Goal: Transaction & Acquisition: Obtain resource

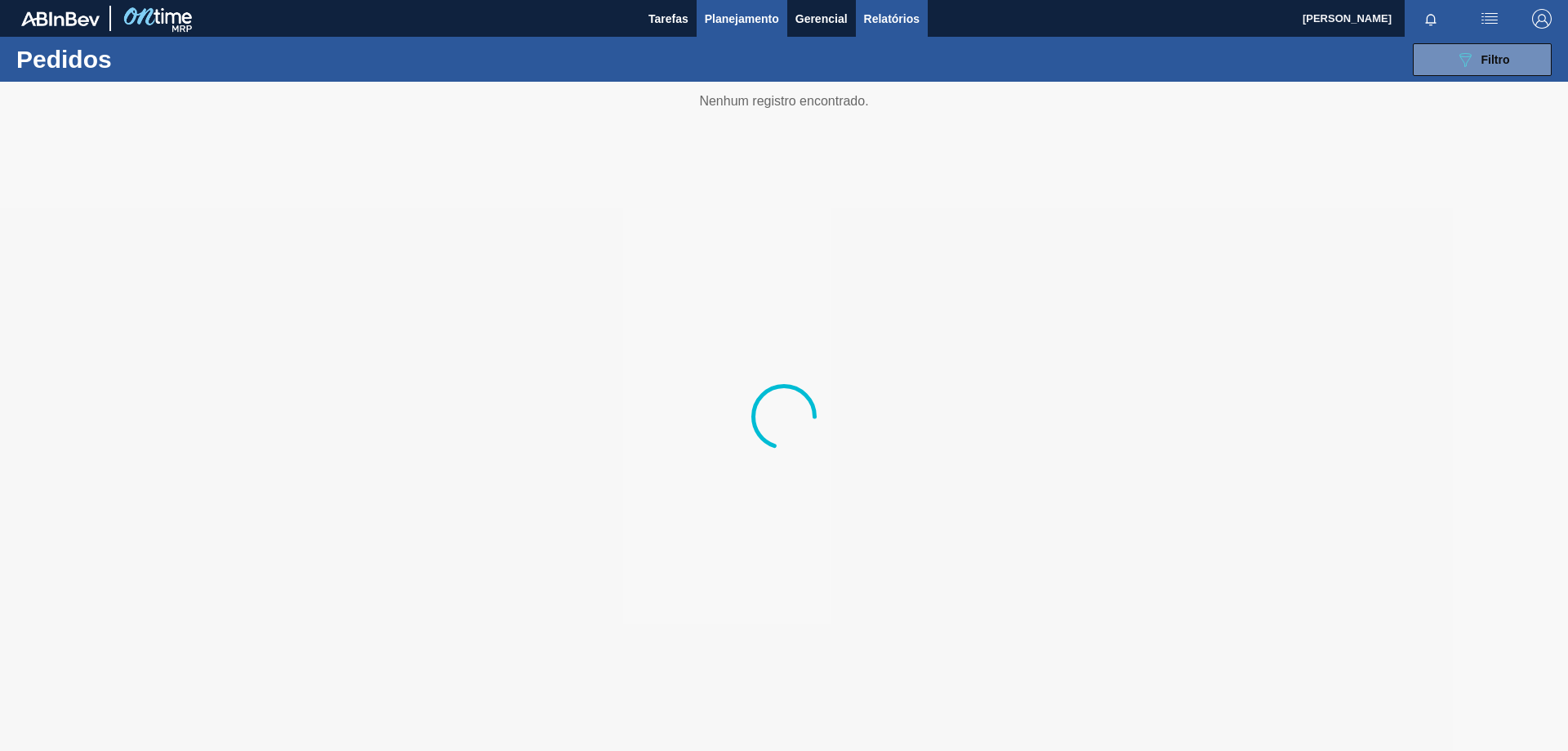
click at [897, 23] on span "Relatórios" at bounding box center [891, 19] width 55 height 20
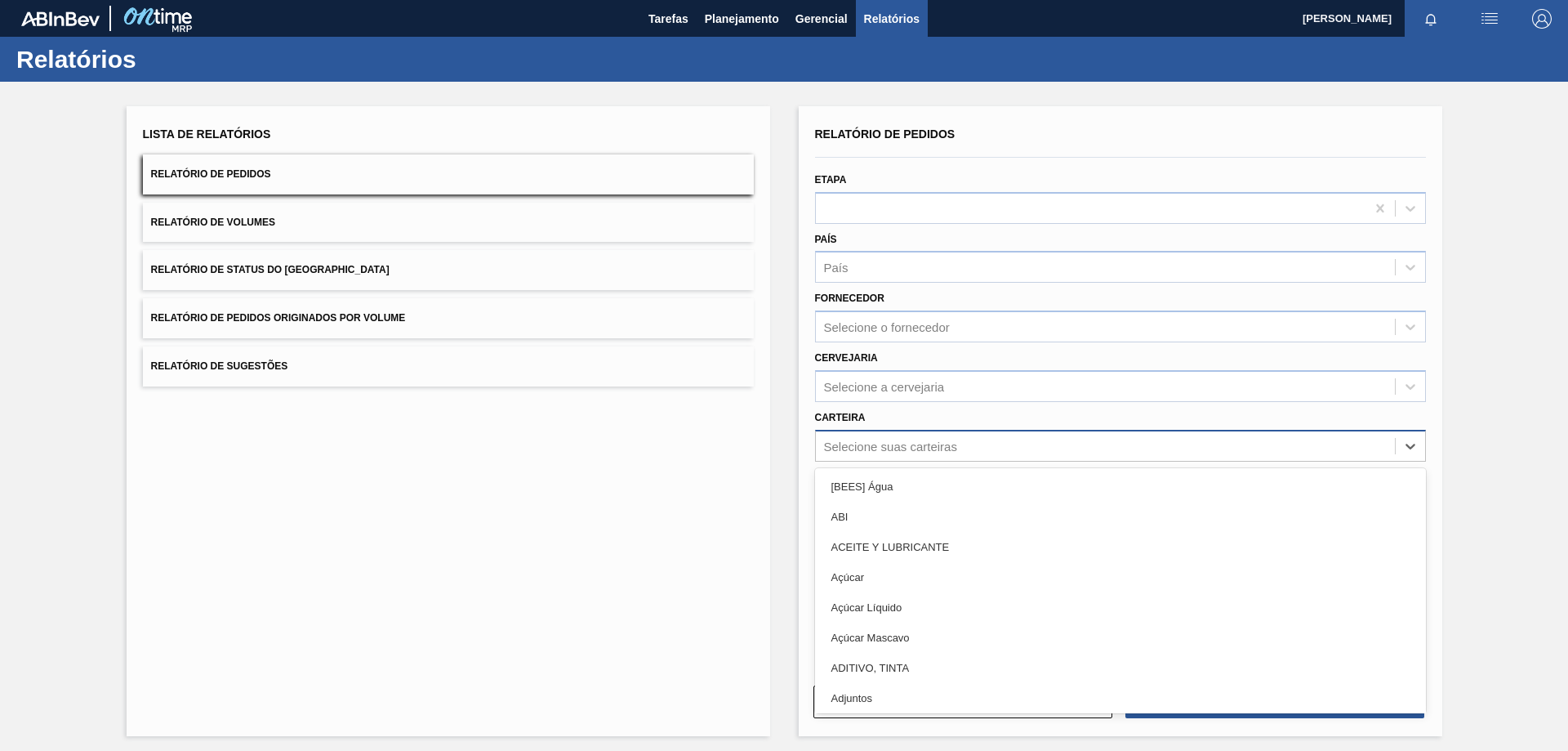
click at [864, 450] on div "Selecione suas carteiras" at bounding box center [891, 445] width 133 height 14
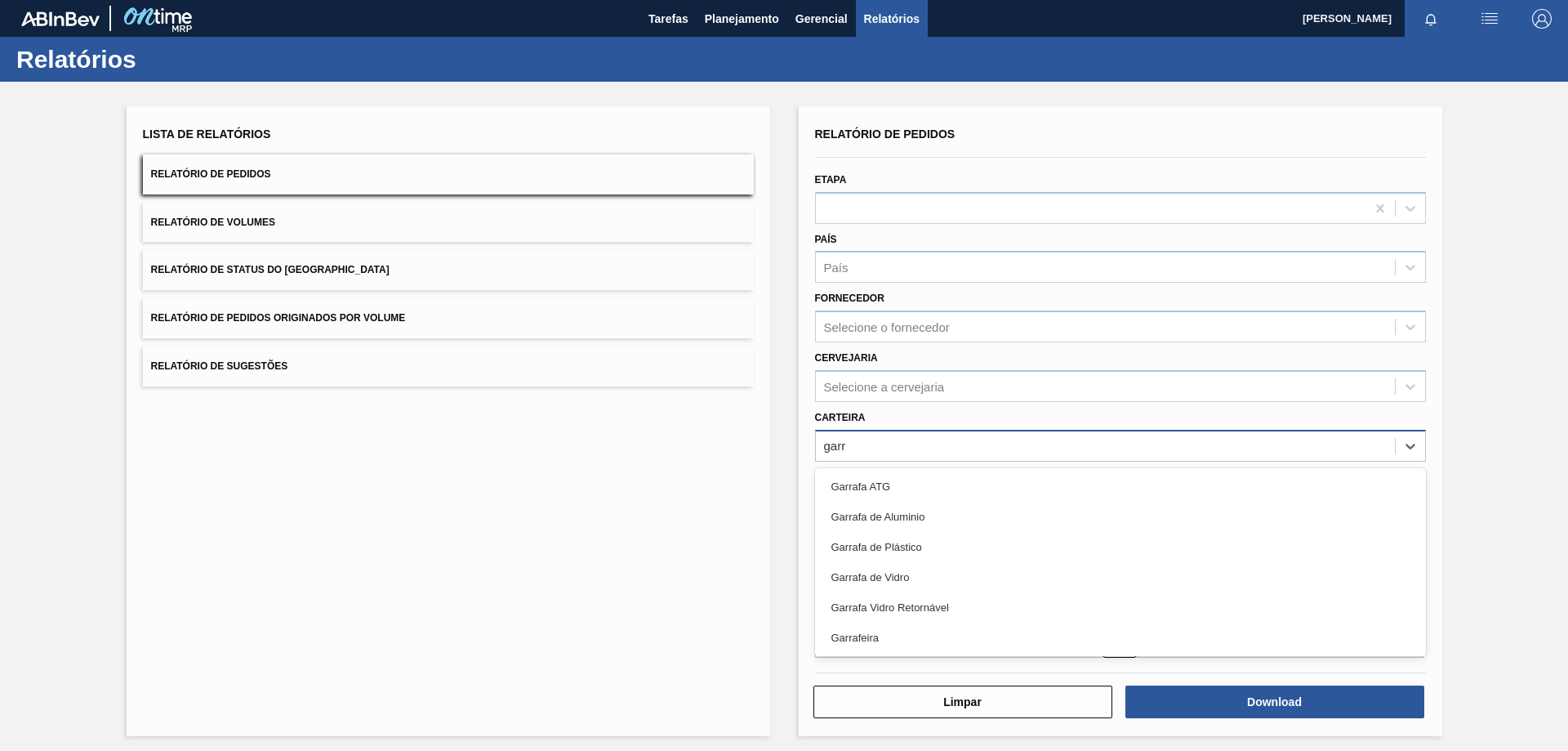
type input "garra"
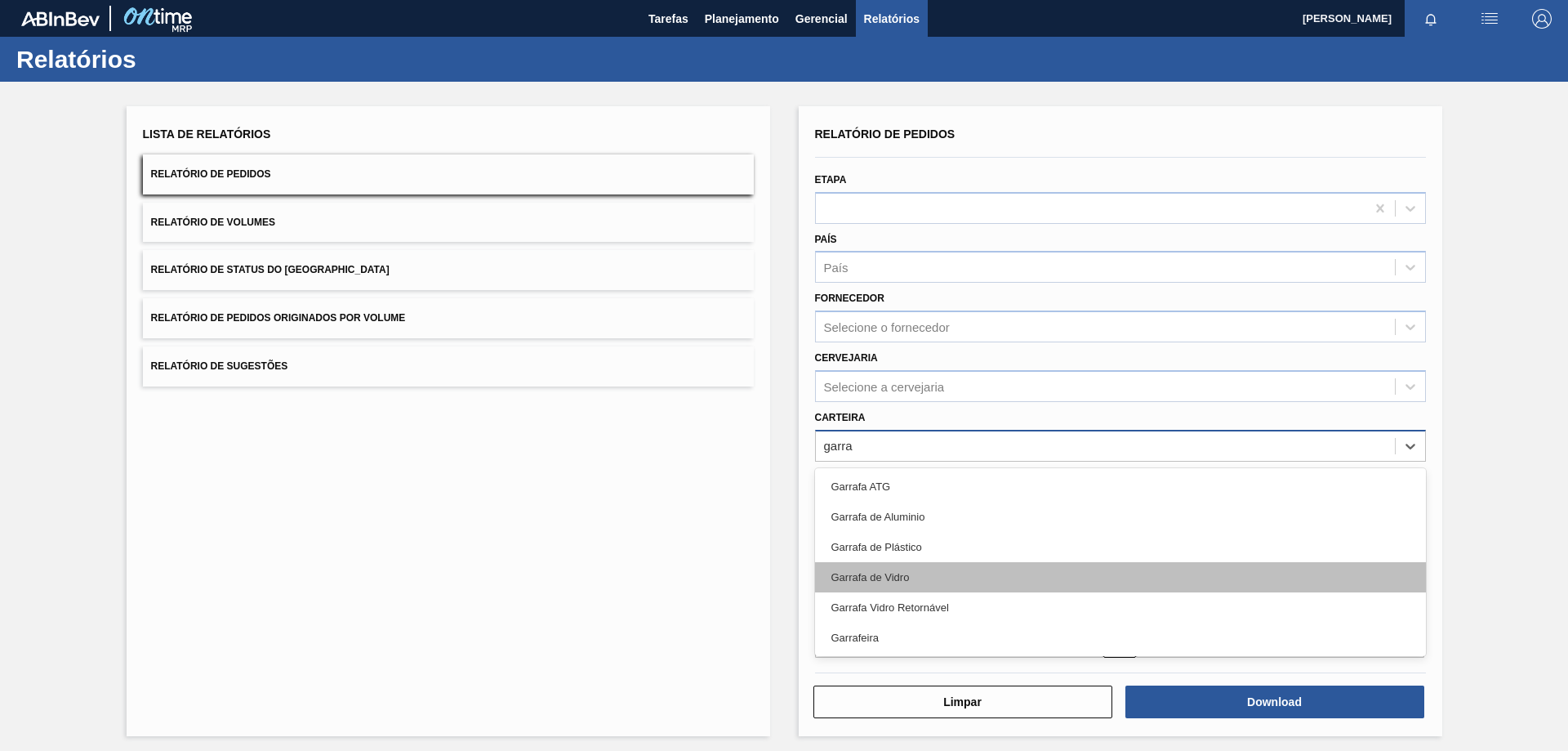
click at [875, 575] on div "Garrafa de Vidro" at bounding box center [1119, 577] width 611 height 30
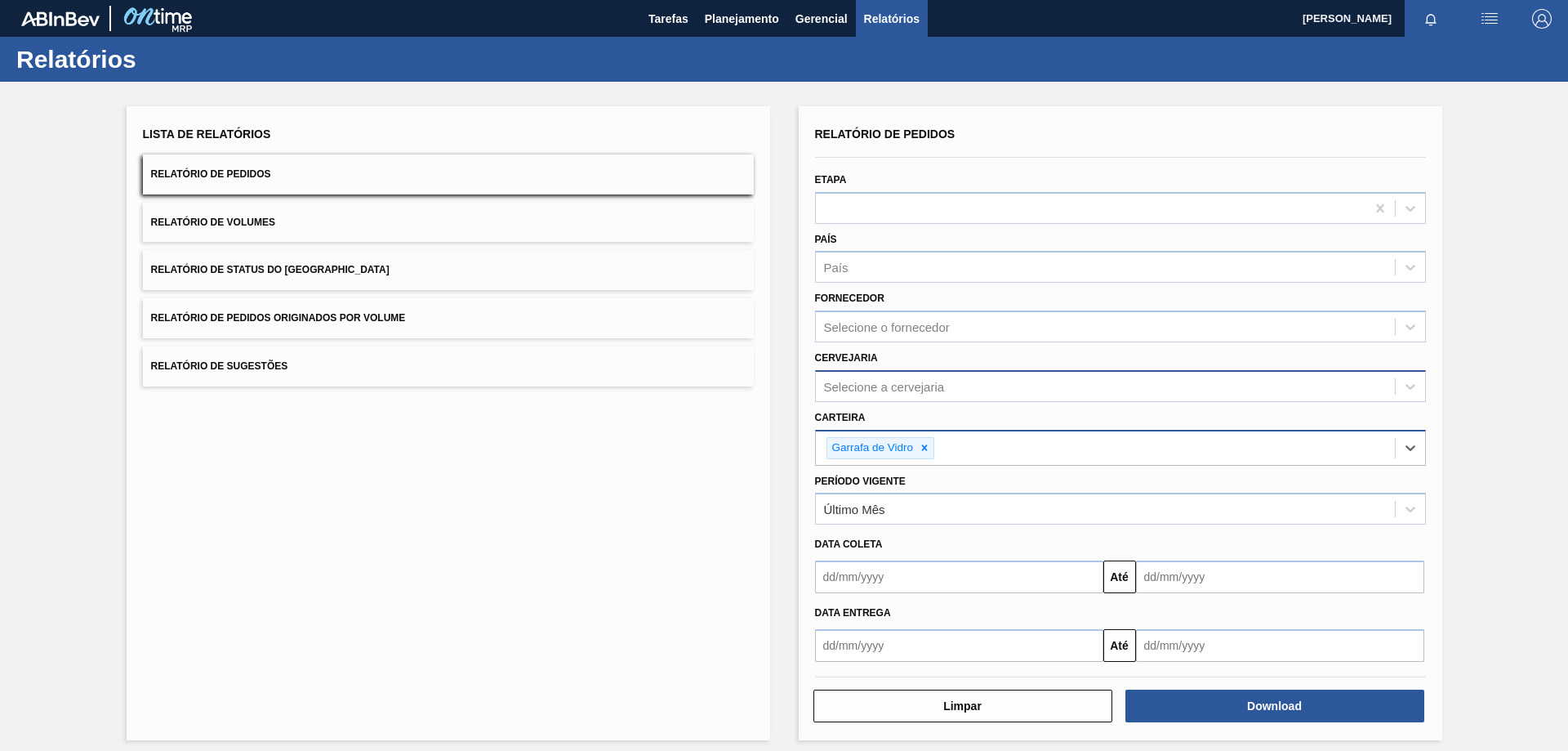
click at [858, 389] on div "Selecione a cervejaria" at bounding box center [884, 386] width 121 height 14
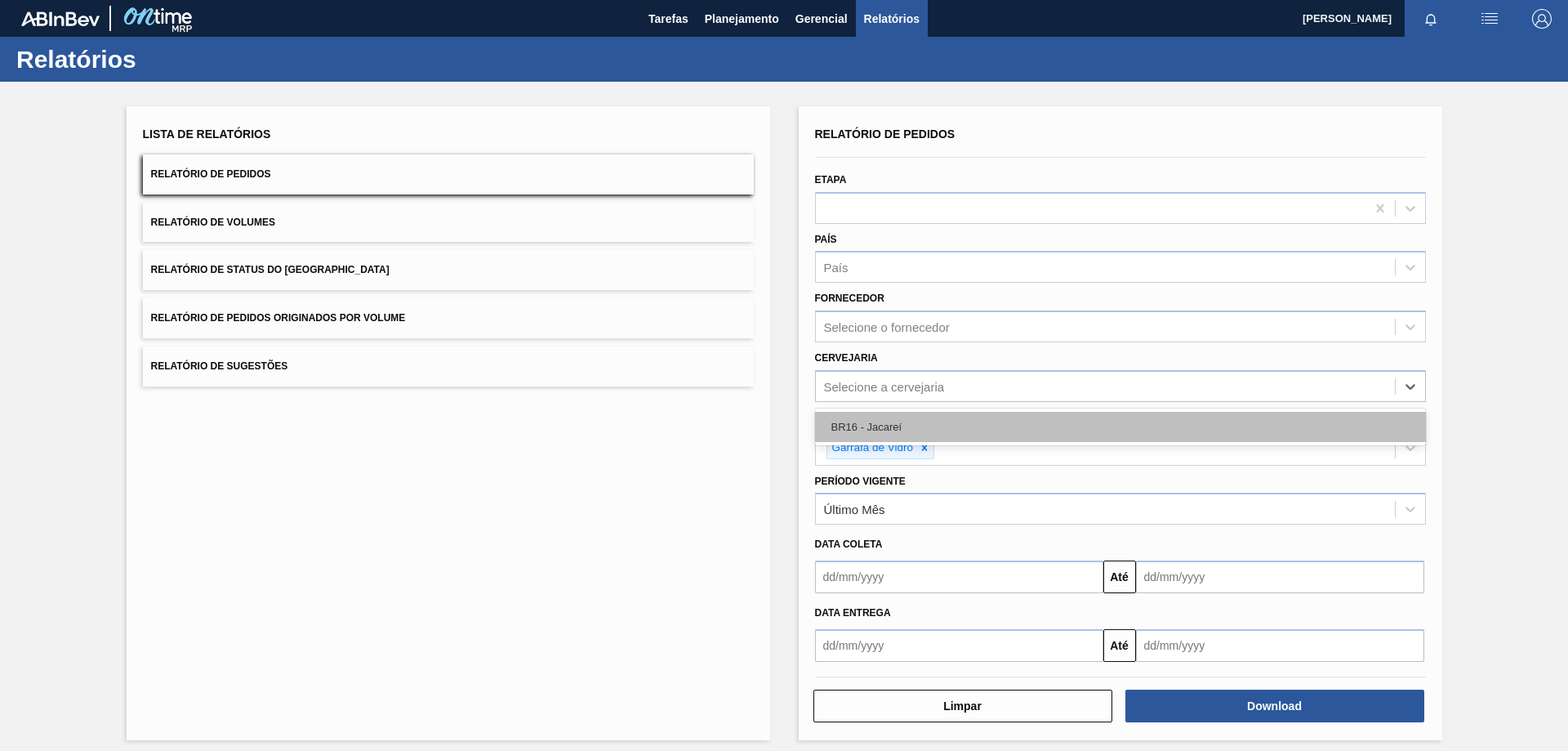
click at [853, 431] on div "BR16 - Jacareí" at bounding box center [1119, 427] width 611 height 30
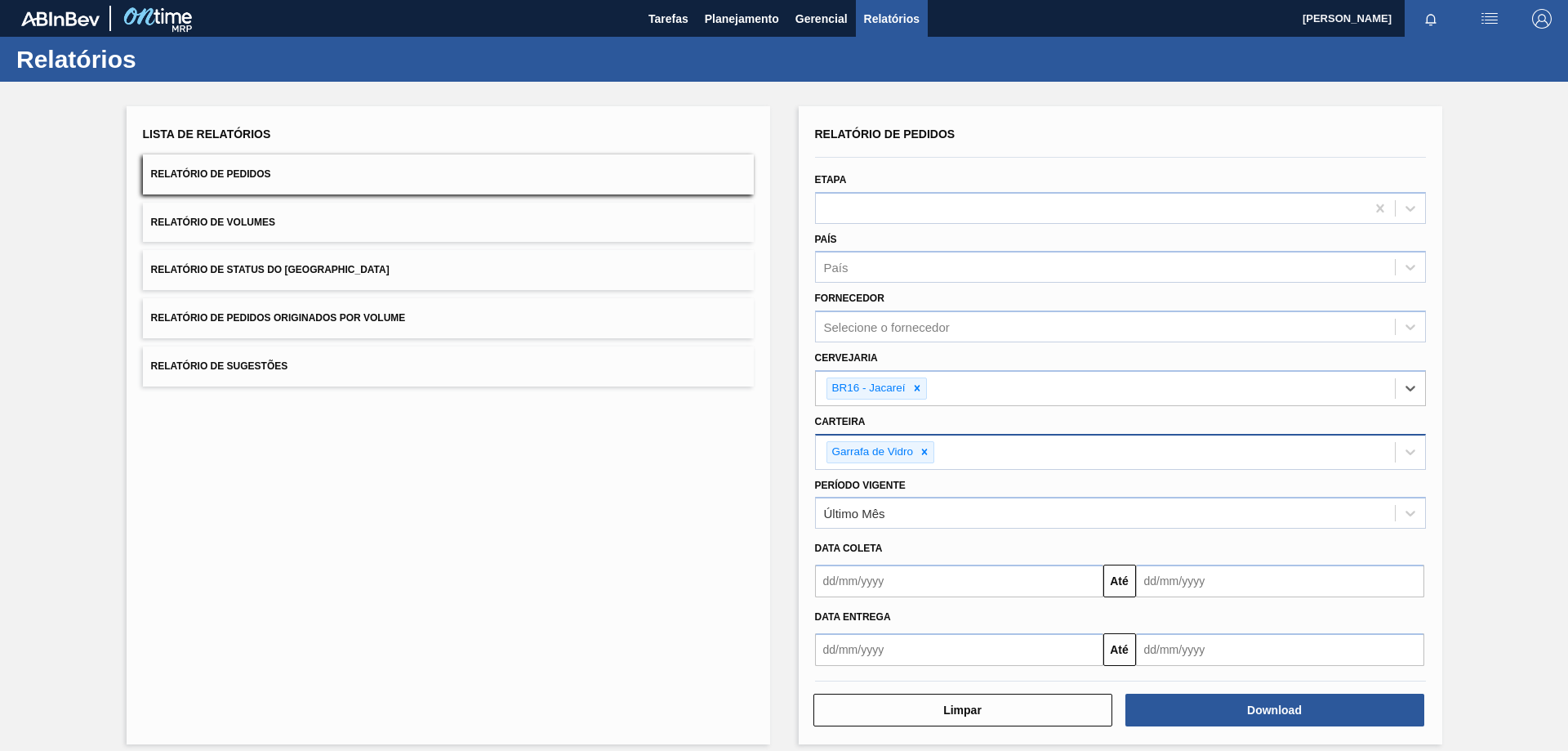
click at [871, 572] on input "text" at bounding box center [958, 580] width 288 height 33
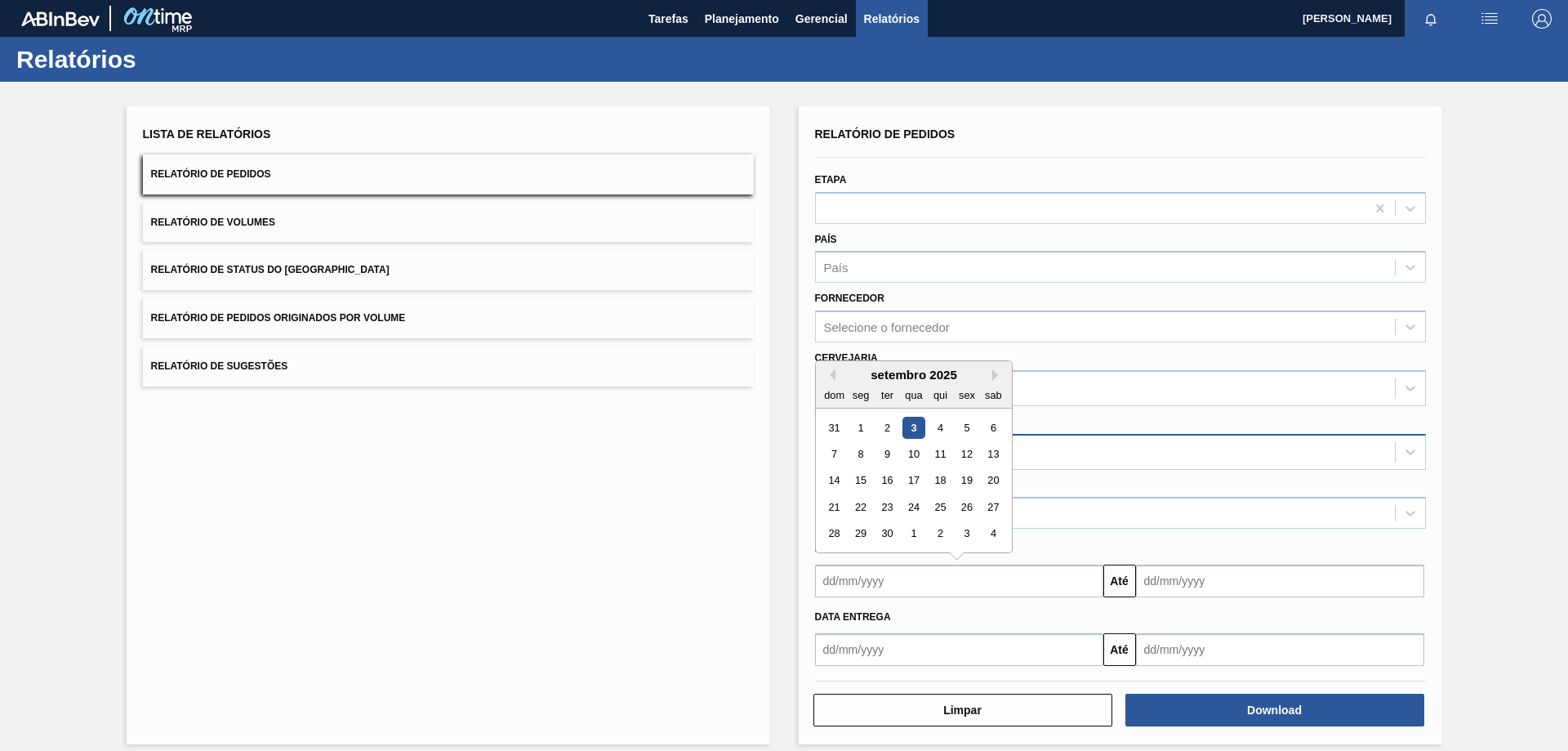
drag, startPoint x: 914, startPoint y: 422, endPoint x: 1134, endPoint y: 532, distance: 246.0
click at [914, 422] on div "3" at bounding box center [913, 427] width 22 height 22
type input "[DATE]"
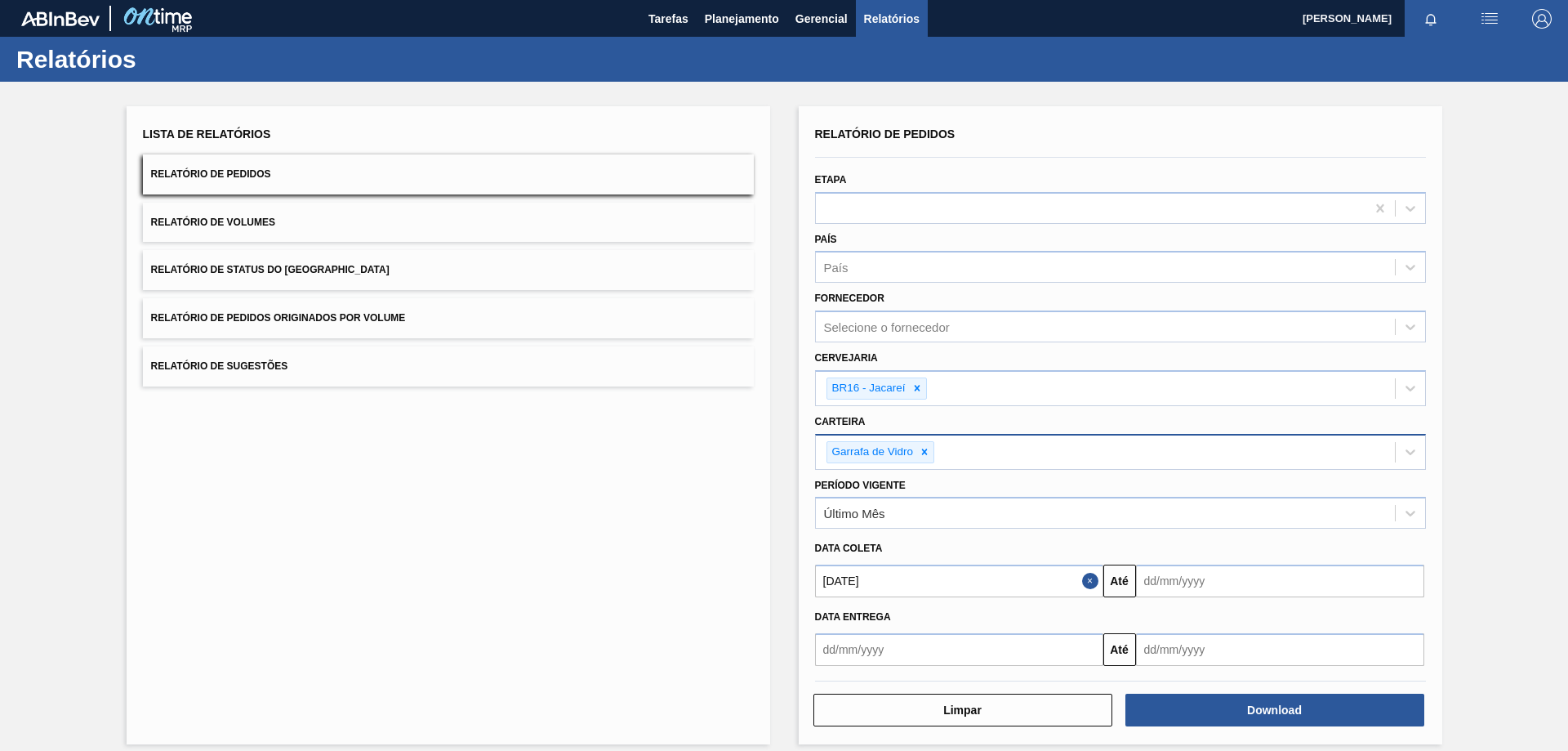
click at [1165, 586] on input "text" at bounding box center [1279, 580] width 288 height 33
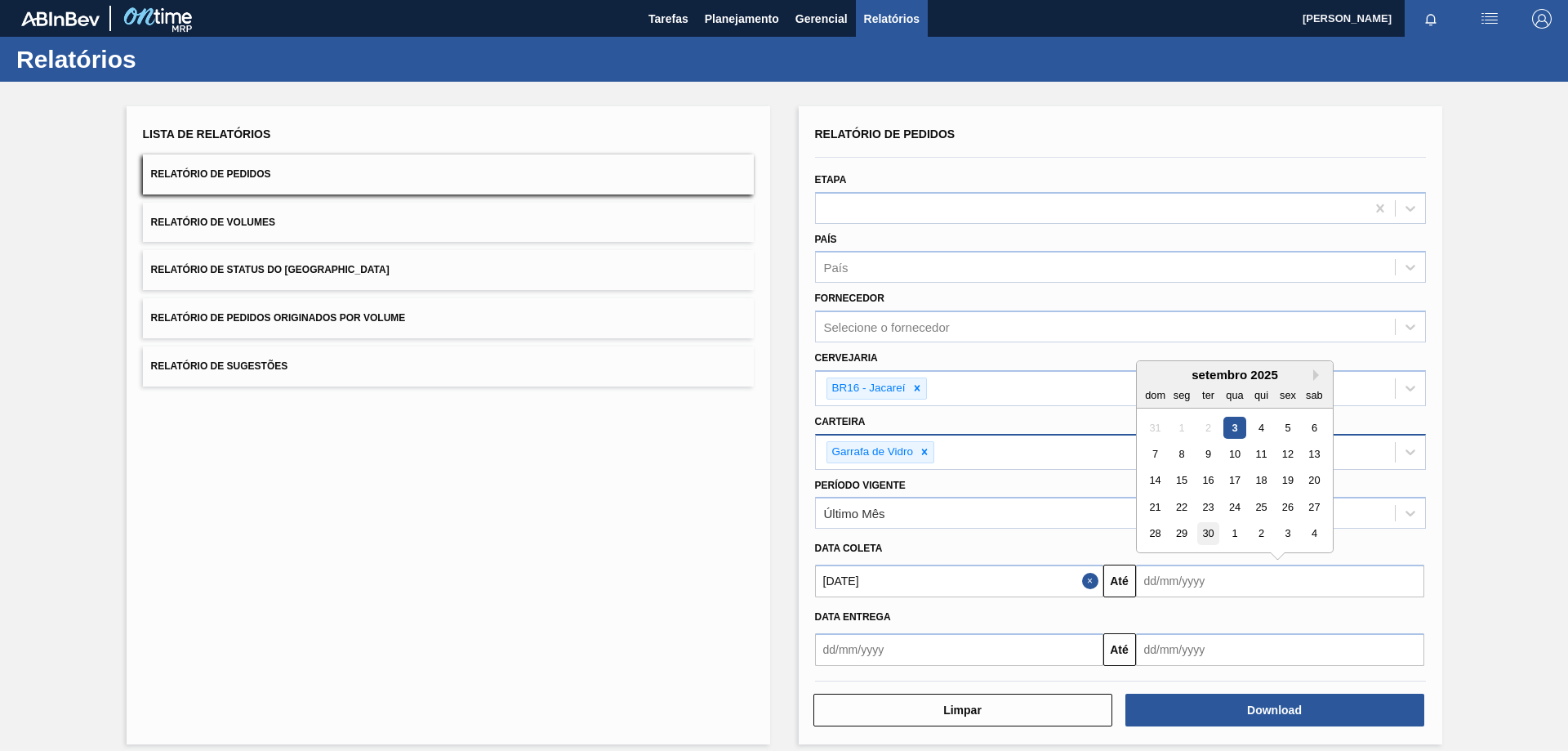
click at [1213, 541] on div "30" at bounding box center [1207, 533] width 22 height 22
type input "[DATE]"
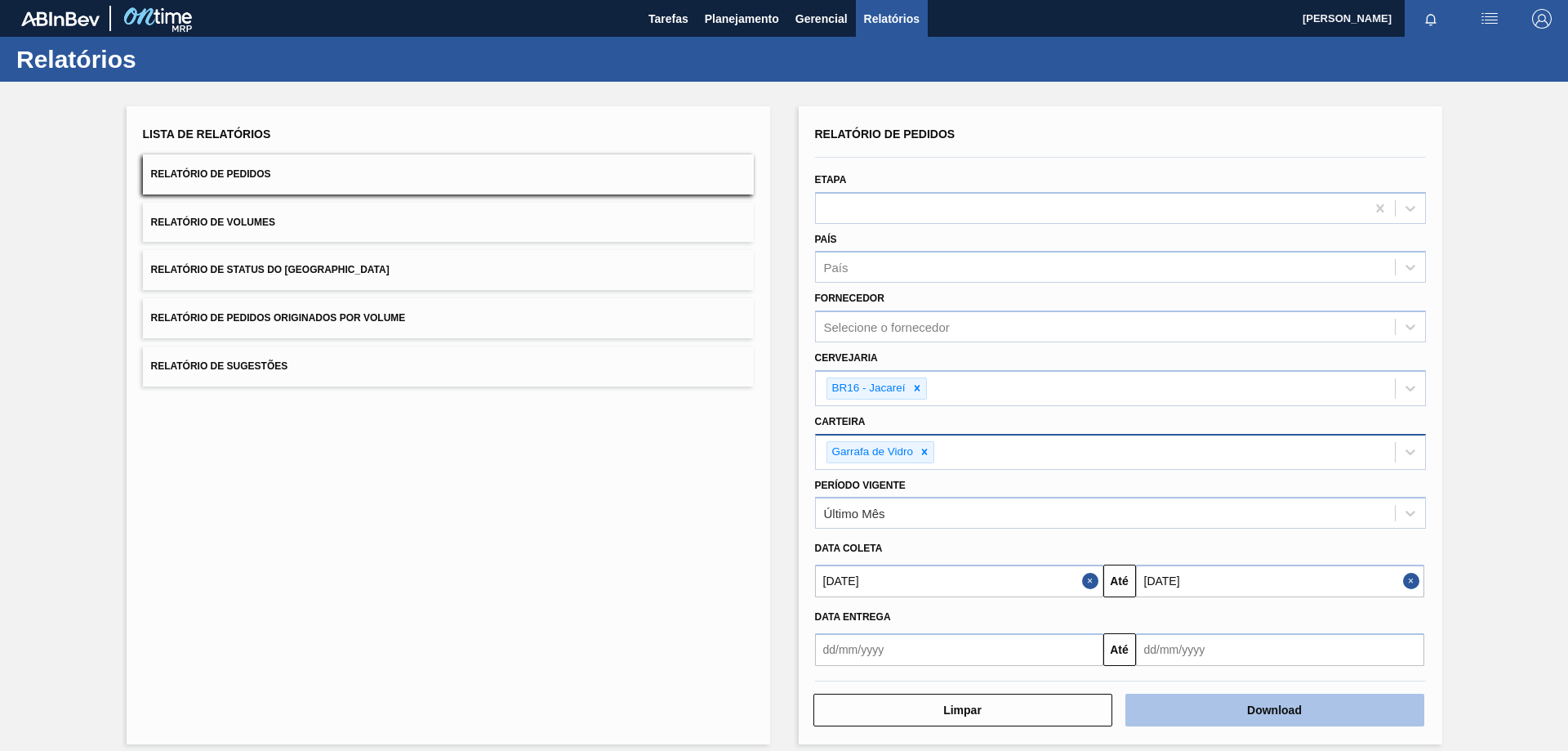
click at [1217, 704] on button "Download" at bounding box center [1274, 710] width 298 height 33
drag, startPoint x: 1100, startPoint y: 0, endPoint x: 568, endPoint y: 529, distance: 750.2
click at [568, 529] on div "Lista de Relatórios Relatório de Pedidos Relatório de Volumes Relatório de Stat…" at bounding box center [449, 425] width 644 height 638
